Goal: Information Seeking & Learning: Learn about a topic

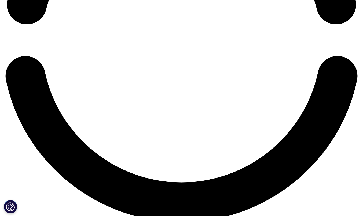
scroll to position [863, 0]
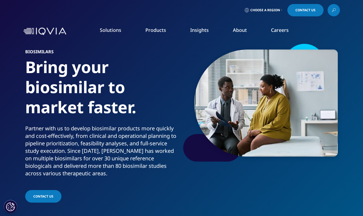
scroll to position [863, 0]
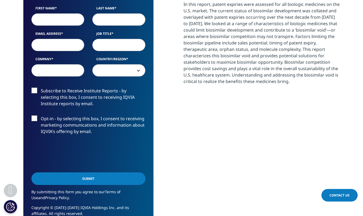
scroll to position [296, 316]
